Goal: Book appointment/travel/reservation

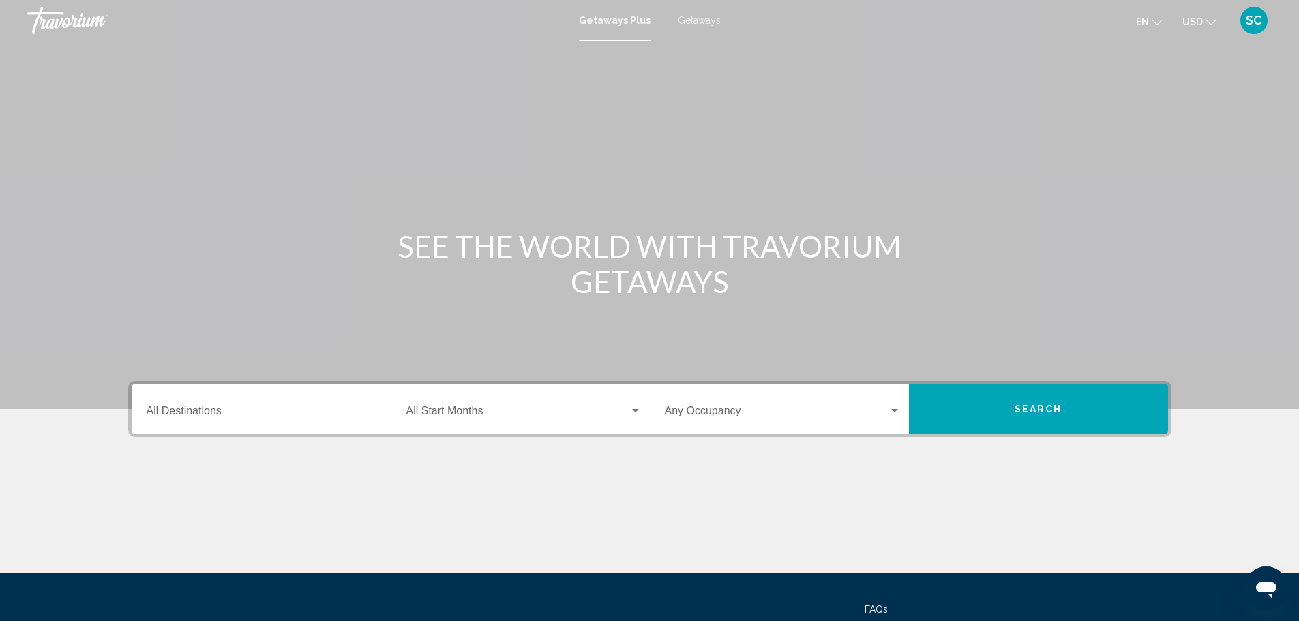
click at [194, 415] on input "Destination All Destinations" at bounding box center [265, 414] width 236 height 12
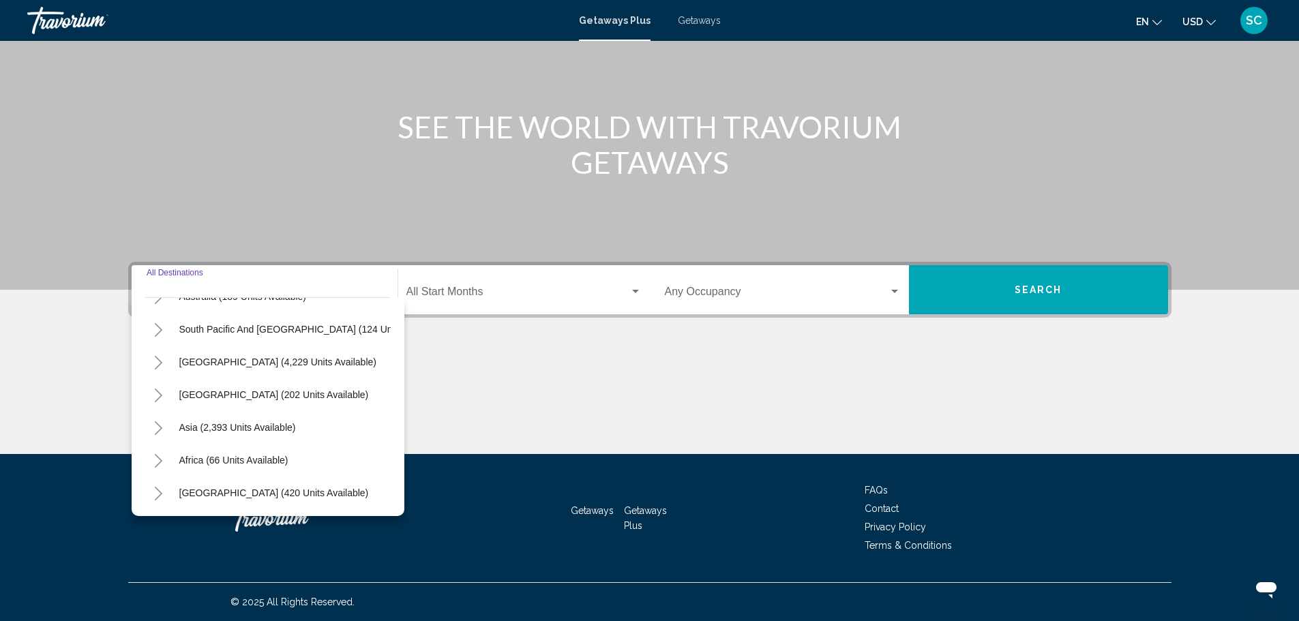
scroll to position [231, 0]
click at [292, 488] on span "[GEOGRAPHIC_DATA] (420 units available)" at bounding box center [274, 493] width 190 height 11
type input "**********"
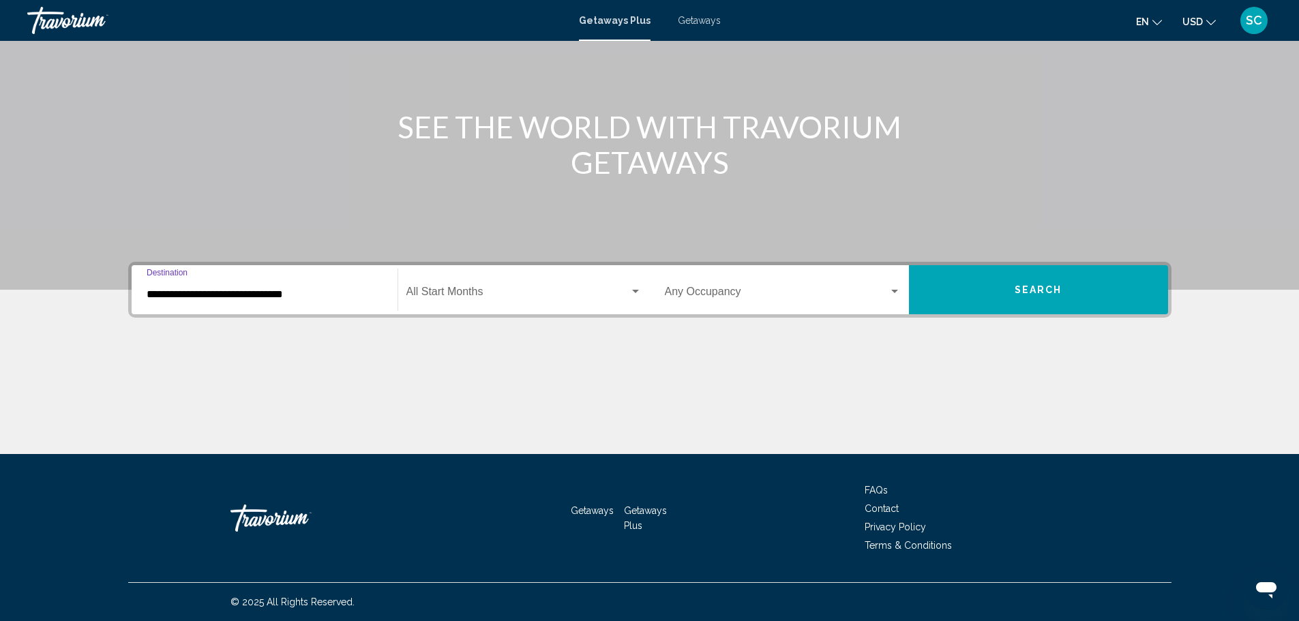
click at [434, 289] on span "Search widget" at bounding box center [518, 295] width 223 height 12
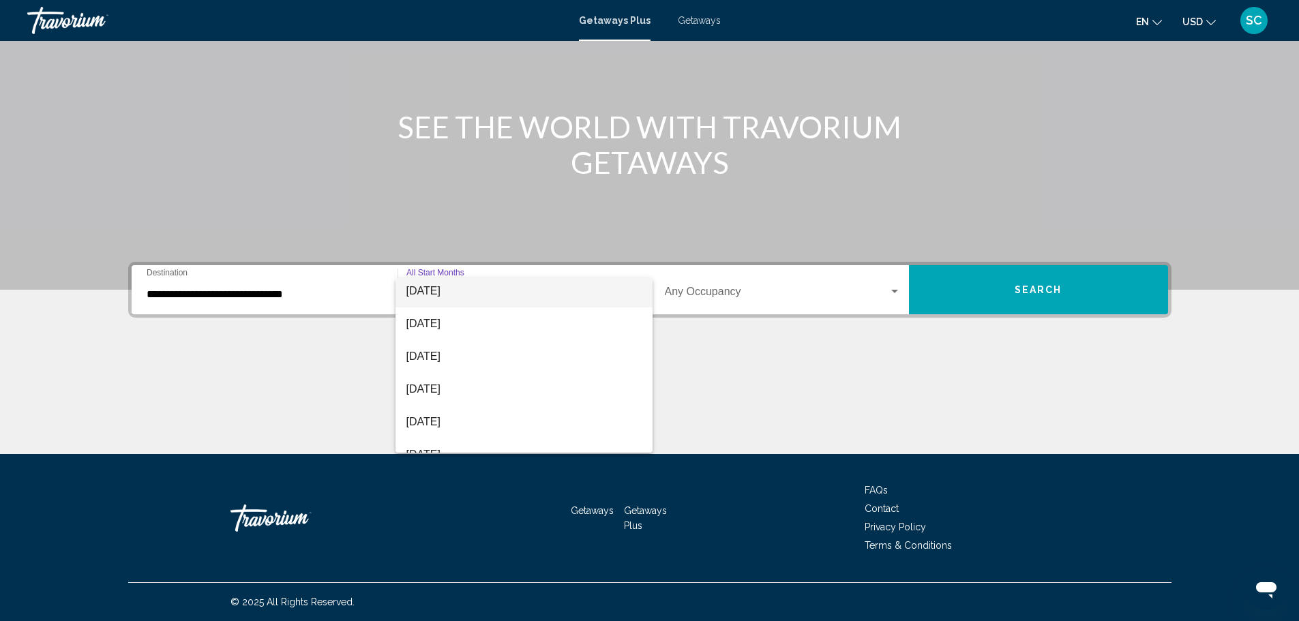
scroll to position [273, 0]
click at [754, 393] on div at bounding box center [649, 310] width 1299 height 621
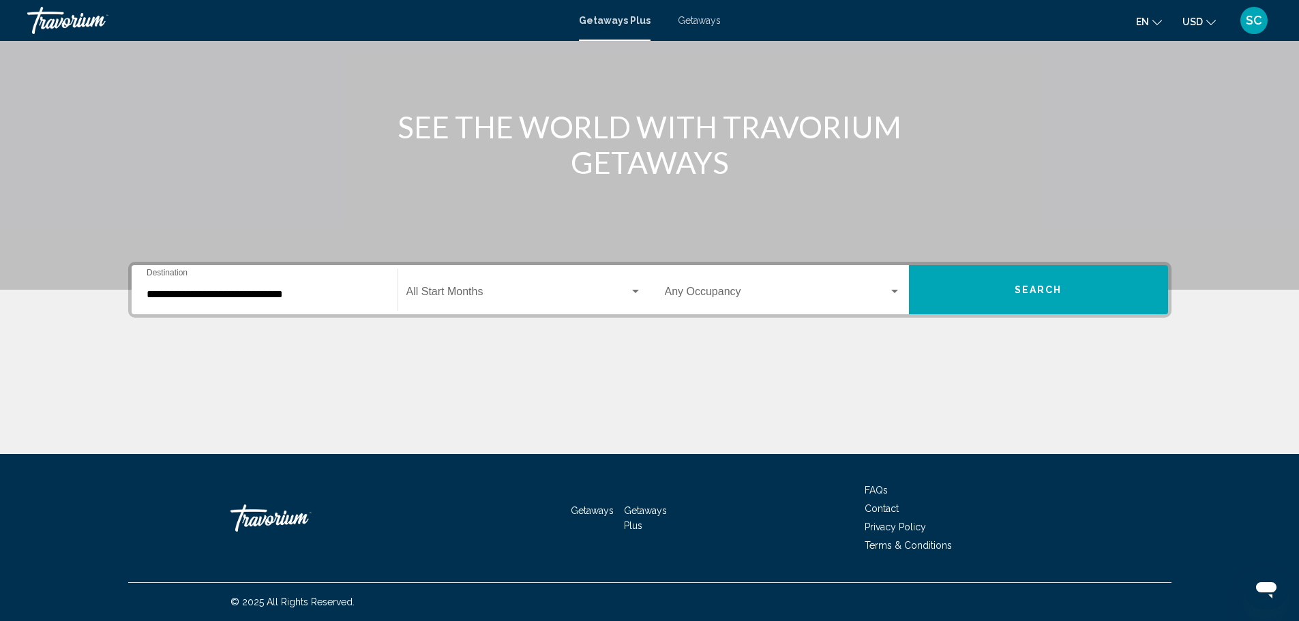
click at [945, 300] on button "Search" at bounding box center [1038, 289] width 259 height 49
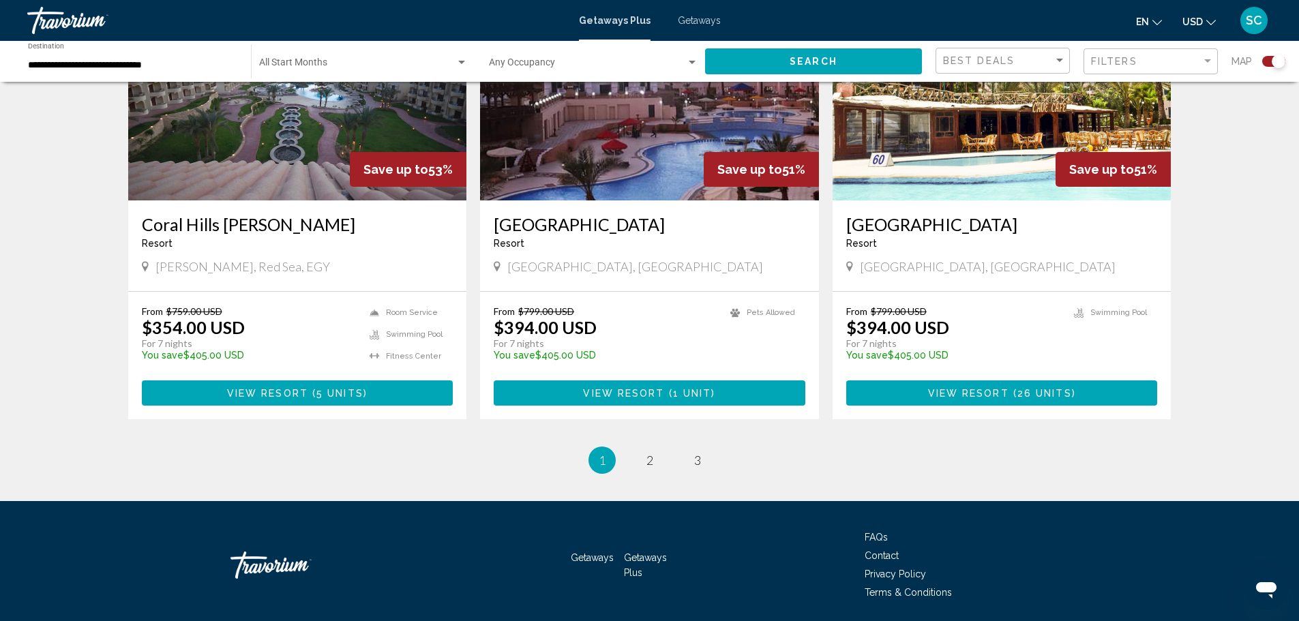
scroll to position [2025, 0]
